Goal: Transaction & Acquisition: Purchase product/service

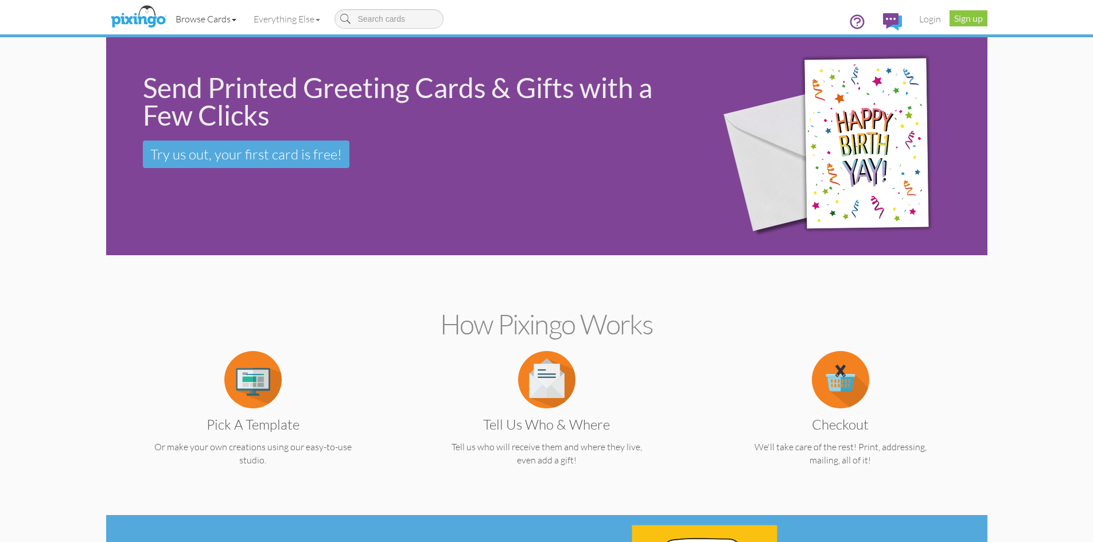
click at [224, 20] on link "Browse Cards" at bounding box center [206, 19] width 78 height 29
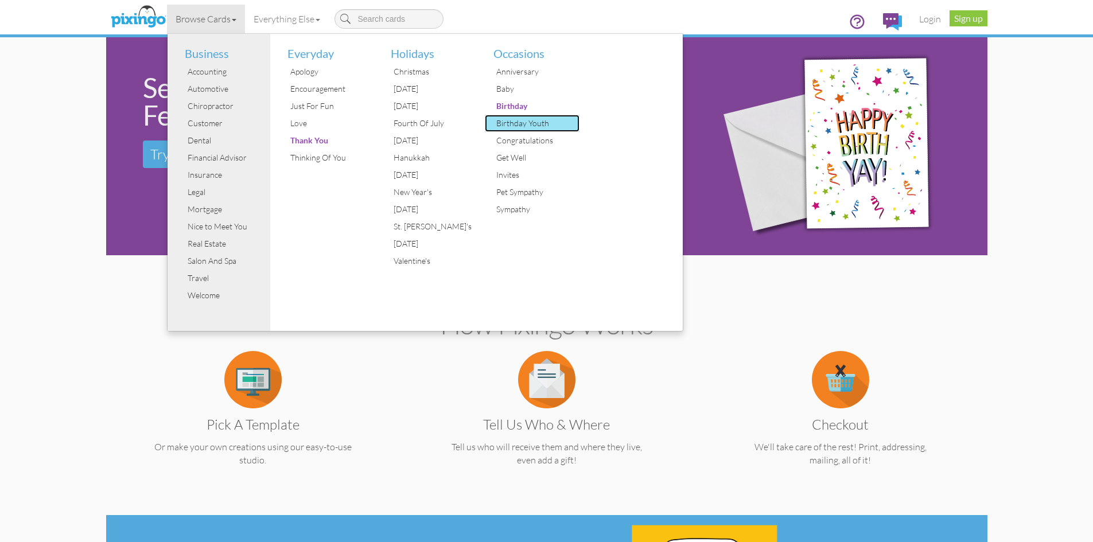
click at [512, 121] on div "Birthday Youth" at bounding box center [536, 123] width 86 height 17
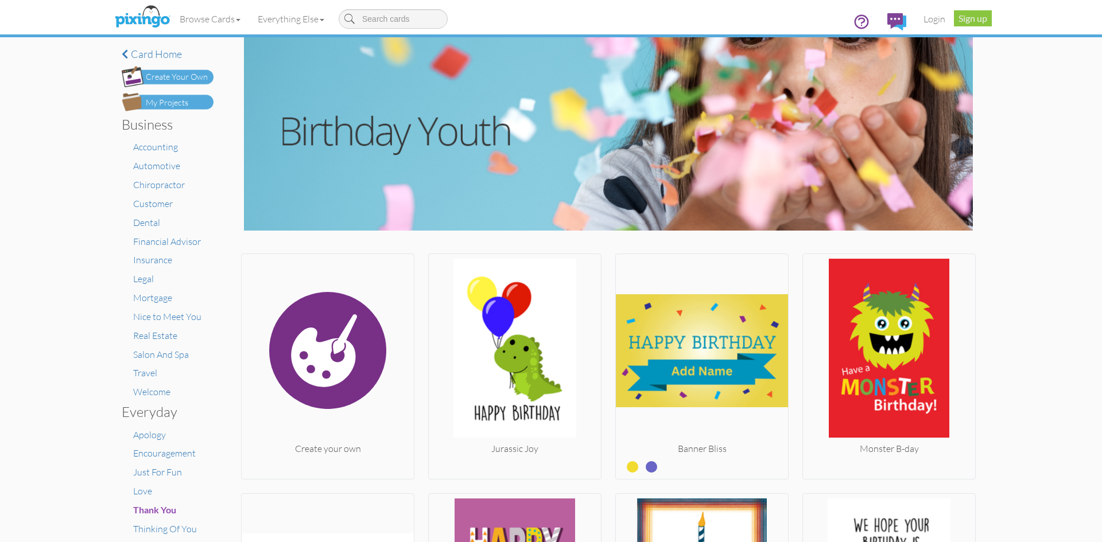
click at [159, 75] on div "Create Your Own" at bounding box center [177, 77] width 62 height 12
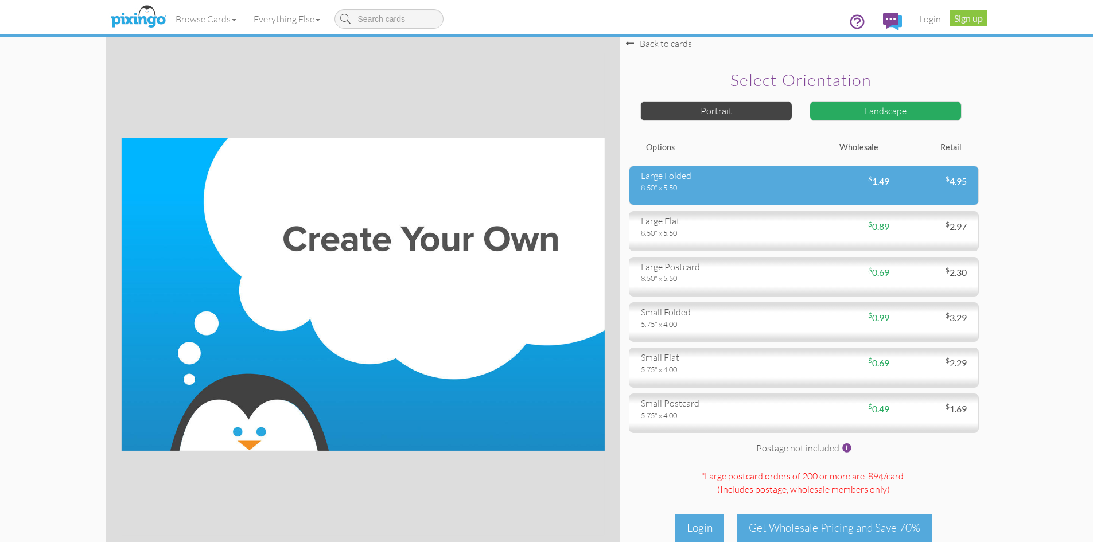
click at [761, 187] on div "8.50" x 5.50"" at bounding box center [718, 187] width 154 height 10
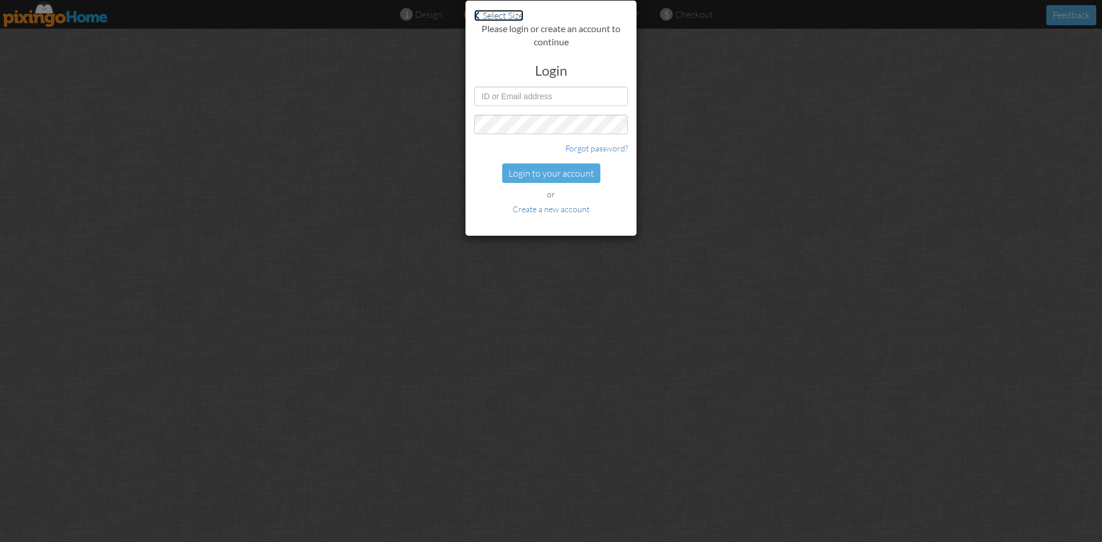
click at [513, 15] on link "Select Size" at bounding box center [498, 15] width 49 height 11
